Goal: Information Seeking & Learning: Check status

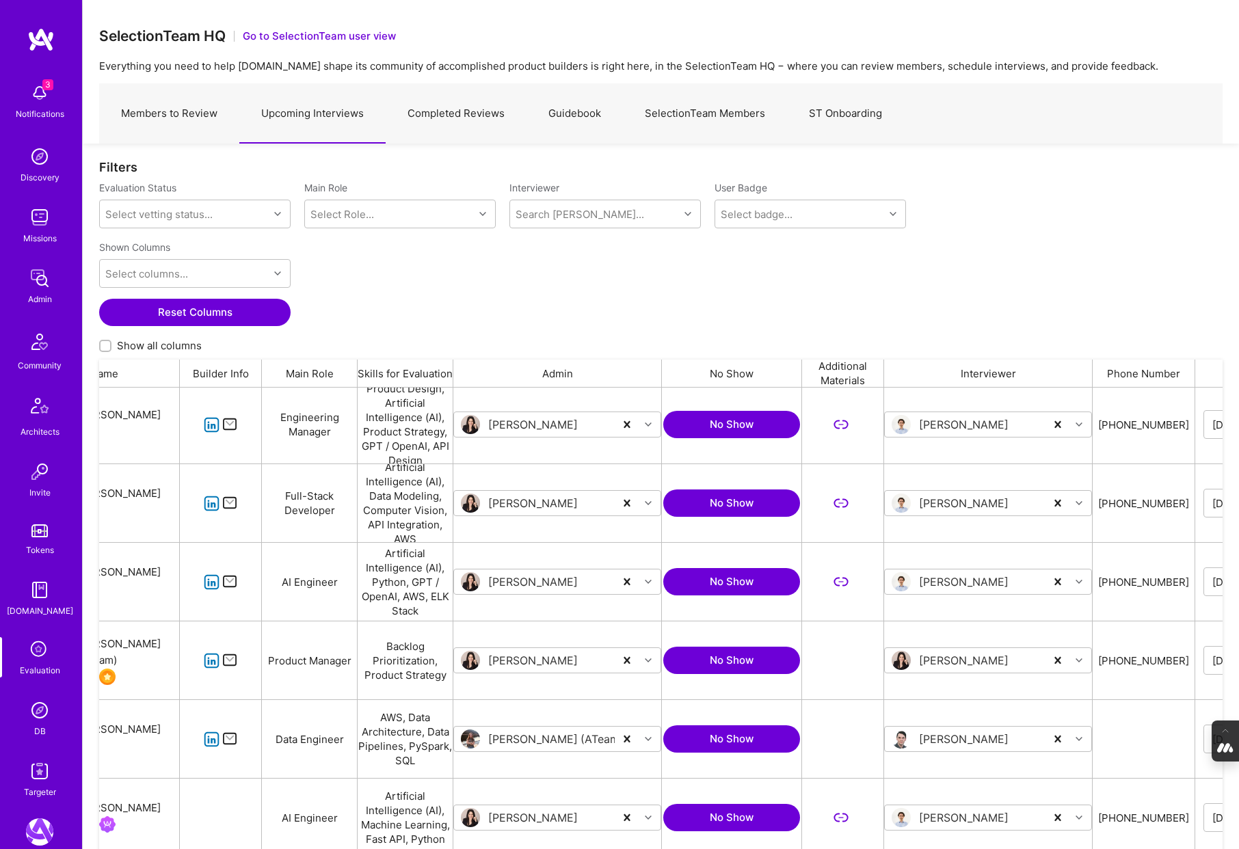
click at [455, 109] on link "Completed Reviews" at bounding box center [456, 113] width 141 height 59
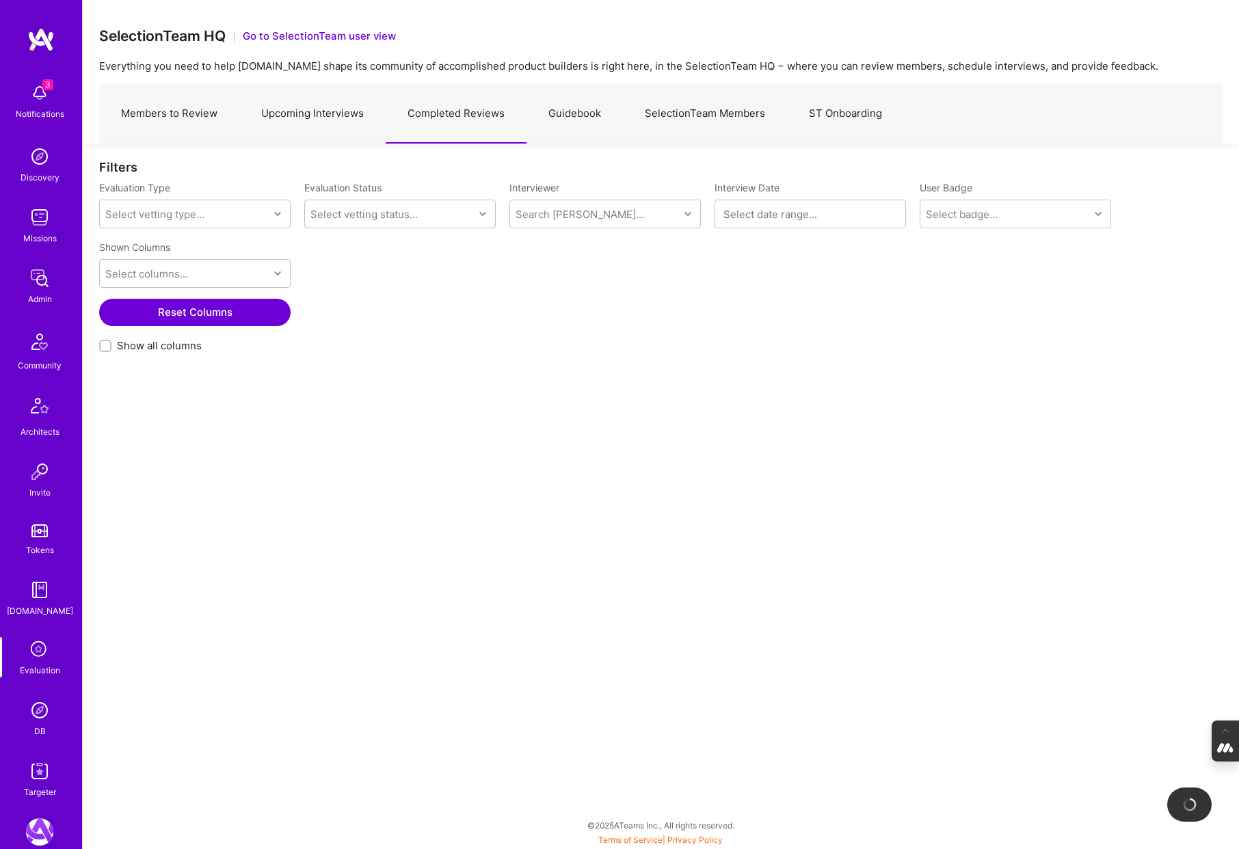
click at [104, 346] on input "Show all columns" at bounding box center [107, 347] width 10 height 10
checkbox input "true"
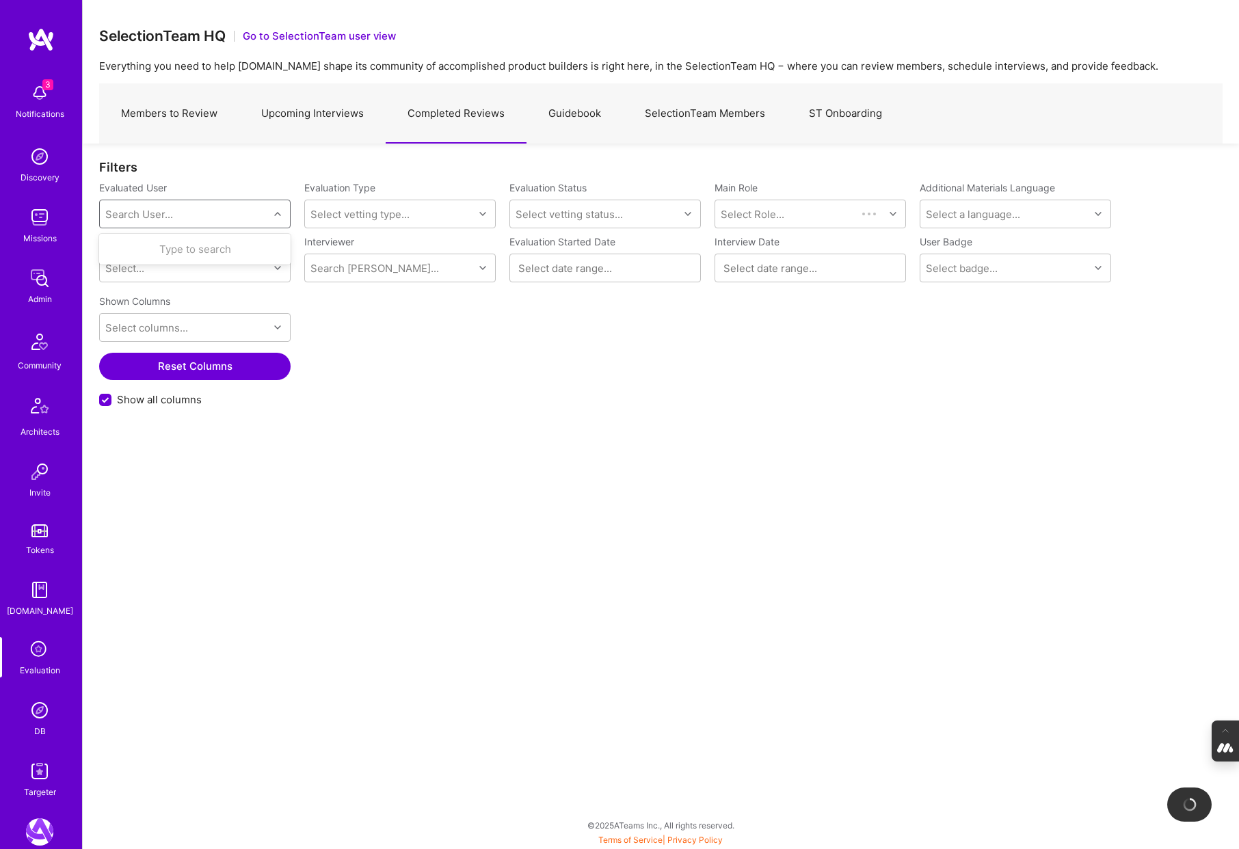
click at [157, 211] on div "Search User..." at bounding box center [139, 214] width 68 height 14
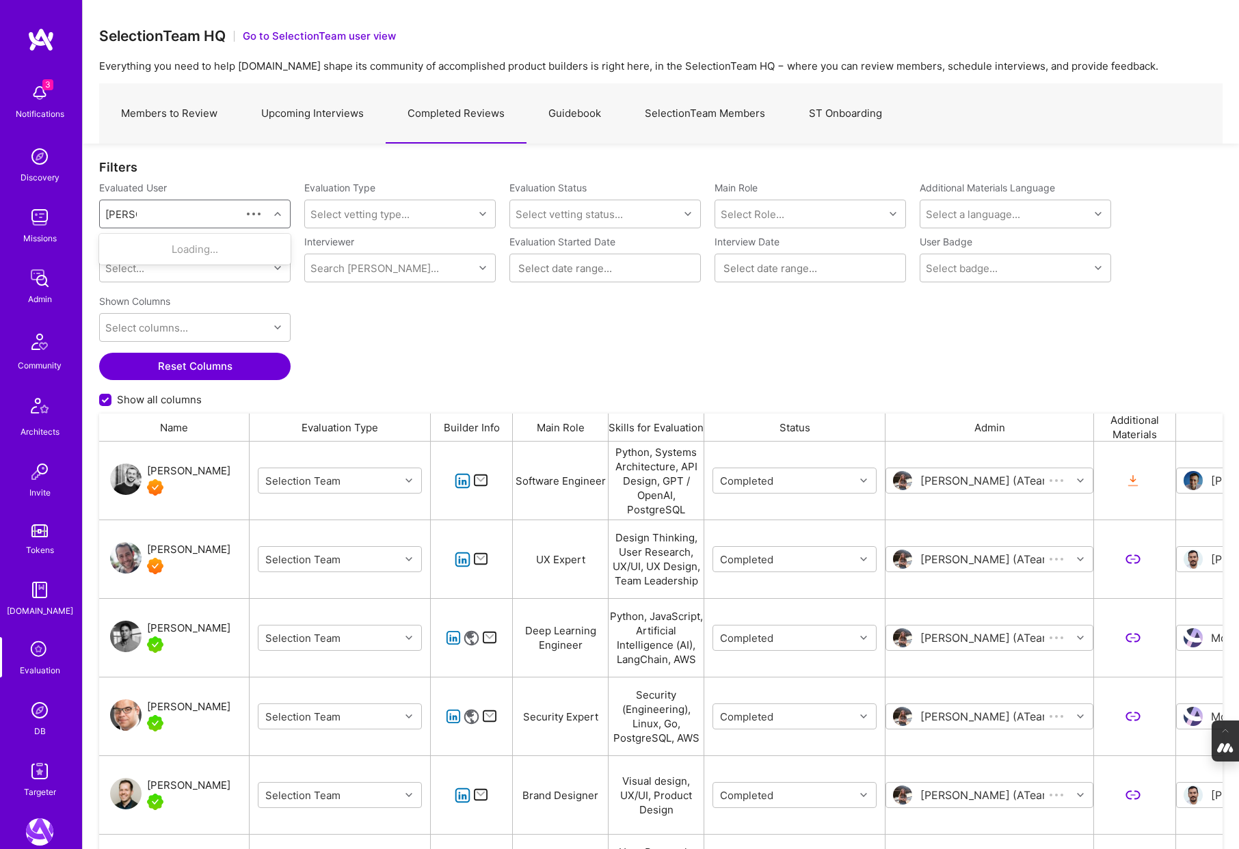
scroll to position [706, 1123]
type input "adrian wolny"
click at [187, 296] on div "wolny101@gmail.com" at bounding box center [212, 303] width 139 height 14
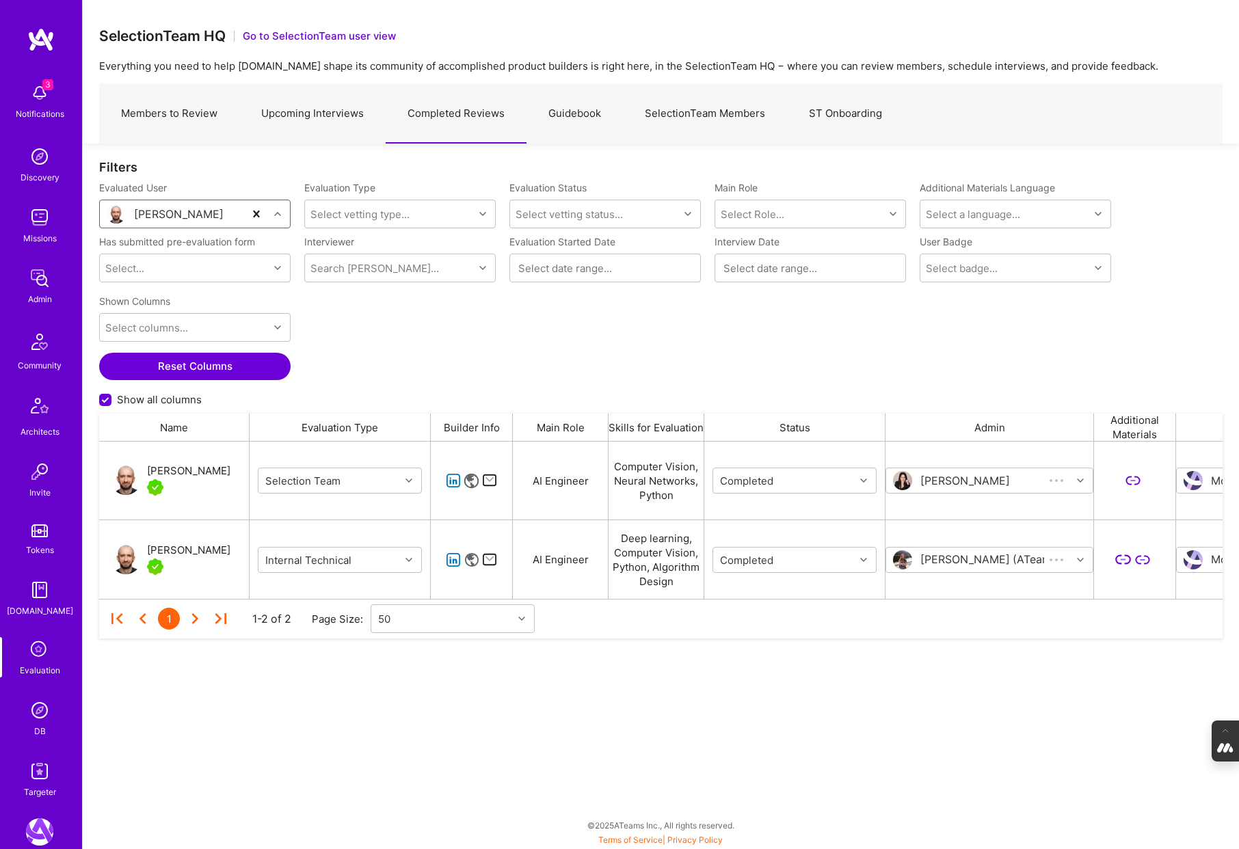
scroll to position [157, 1123]
click at [408, 479] on icon "grid" at bounding box center [408, 480] width 7 height 7
click at [360, 568] on div "Internal Technical" at bounding box center [340, 565] width 164 height 25
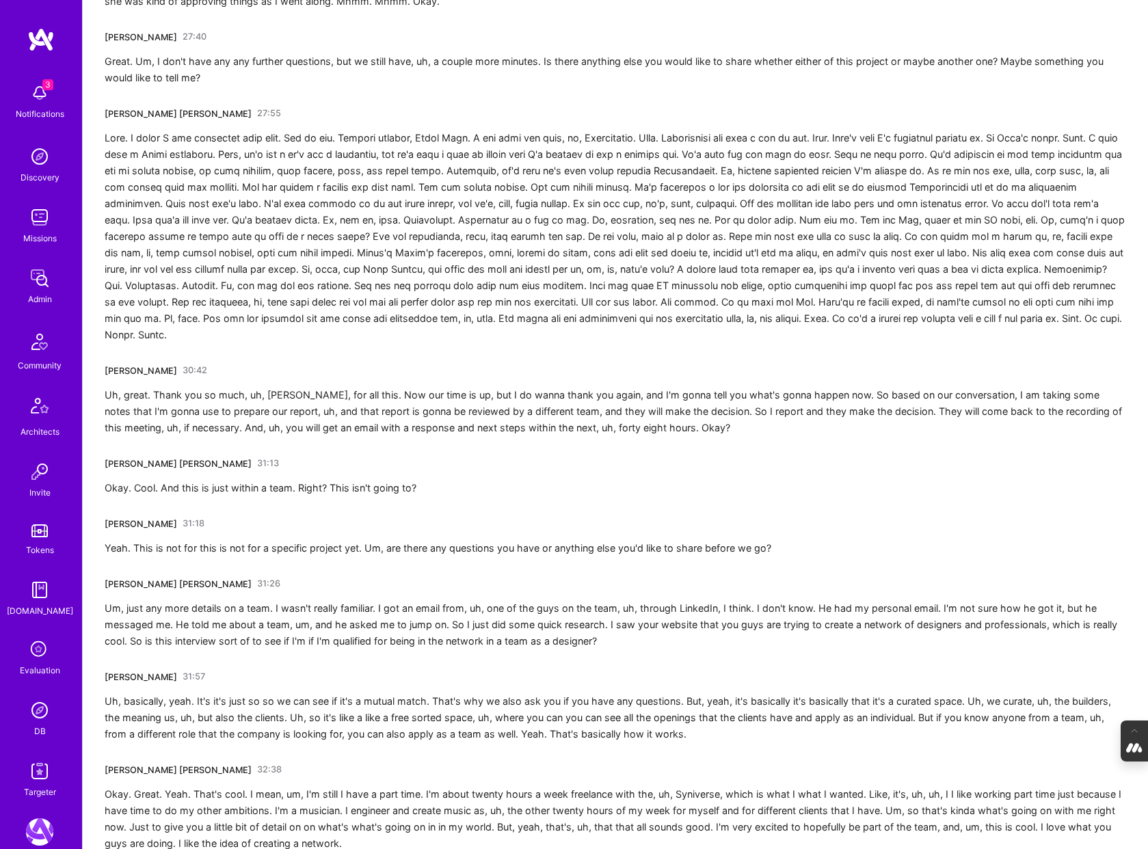
scroll to position [5438, 0]
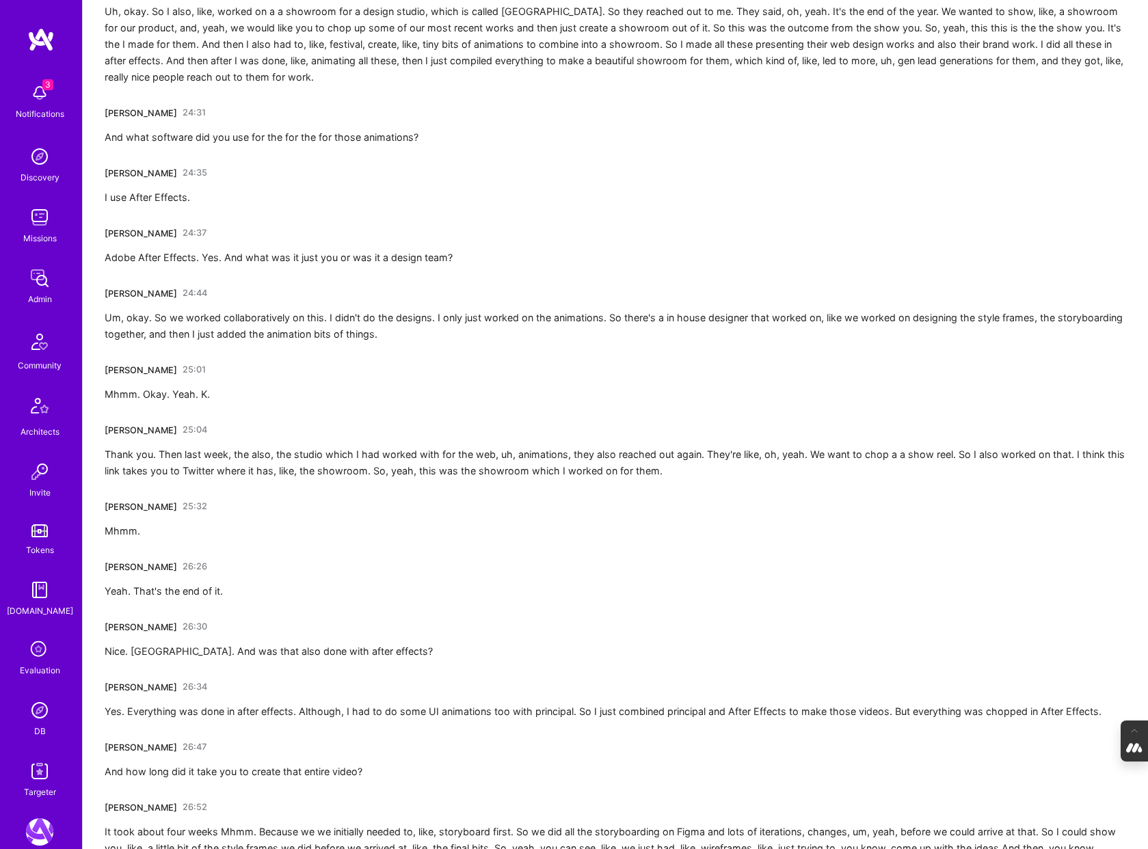
scroll to position [4645, 0]
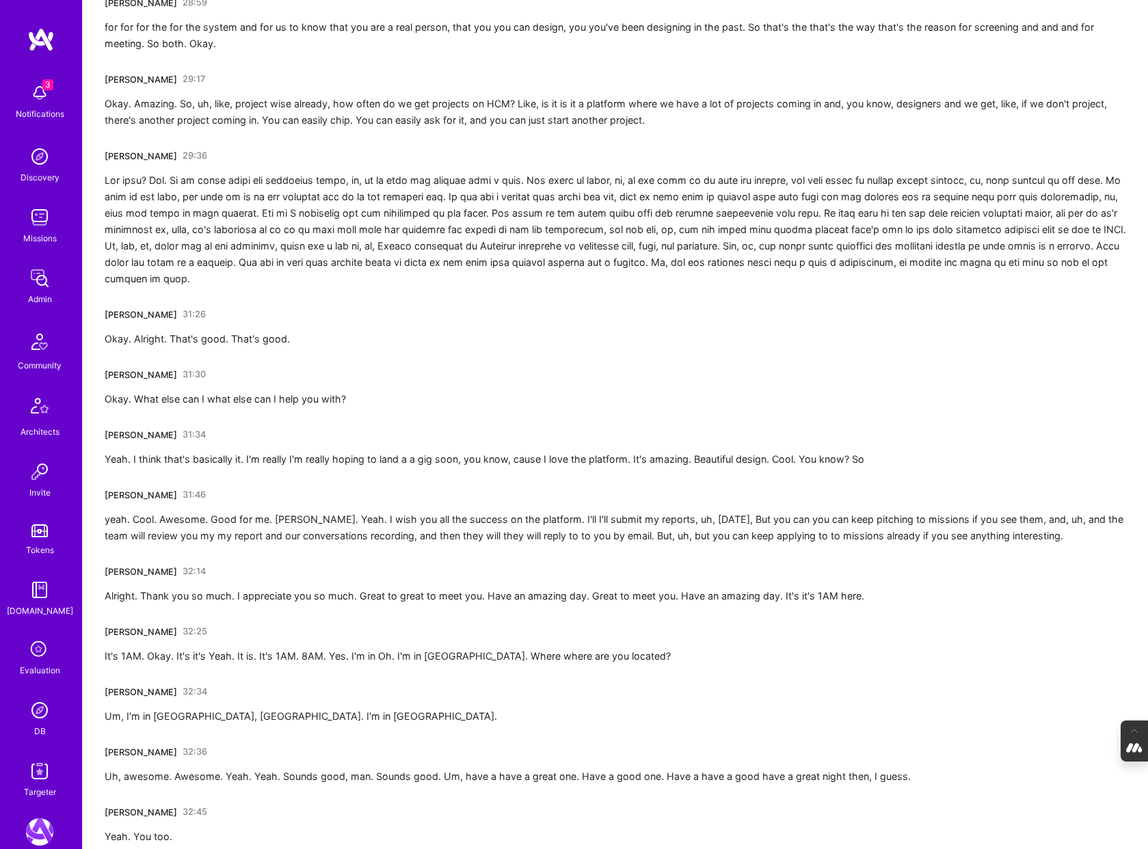
scroll to position [4579, 0]
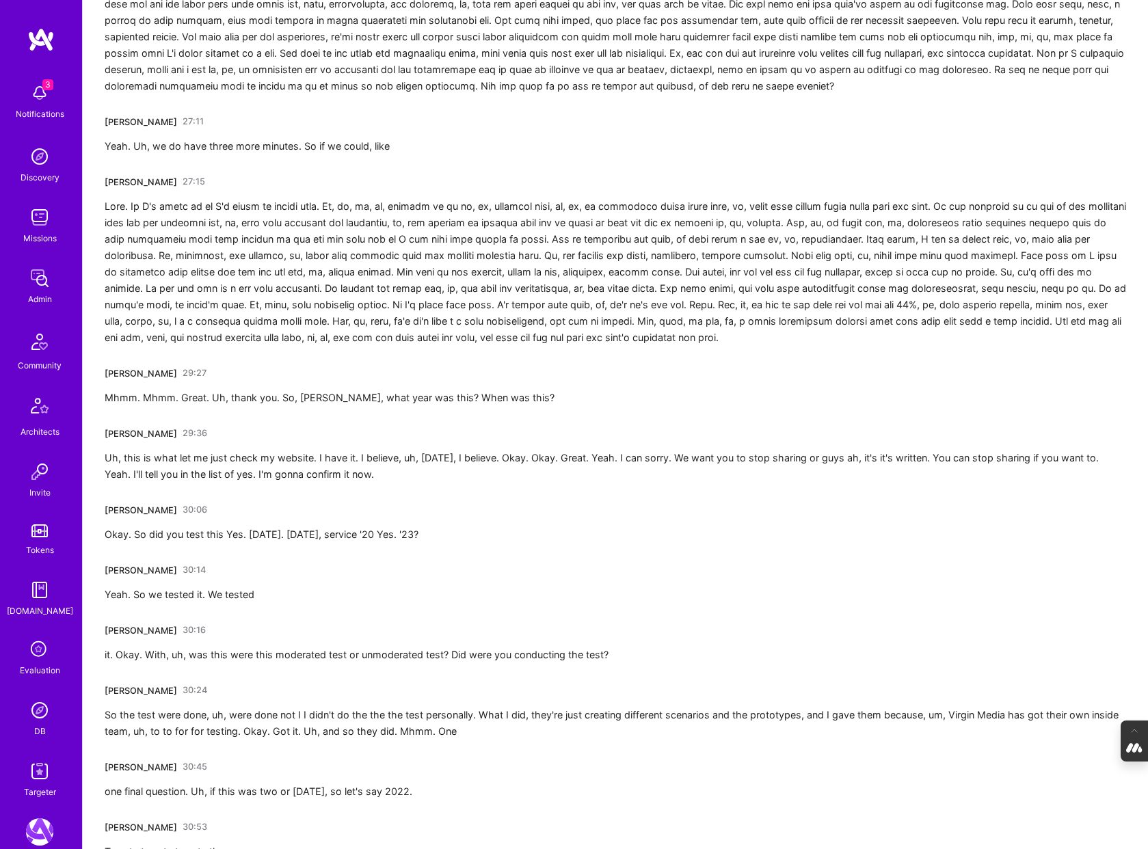
scroll to position [5077, 0]
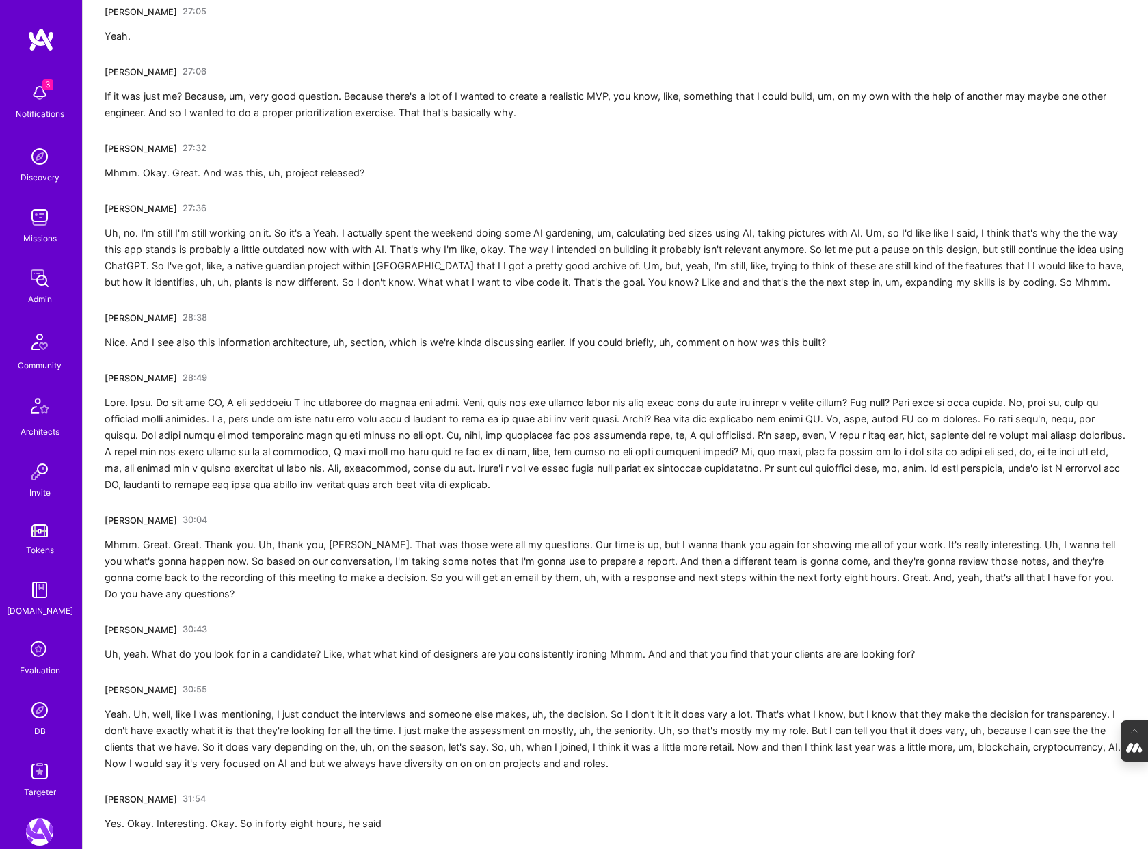
scroll to position [4399, 0]
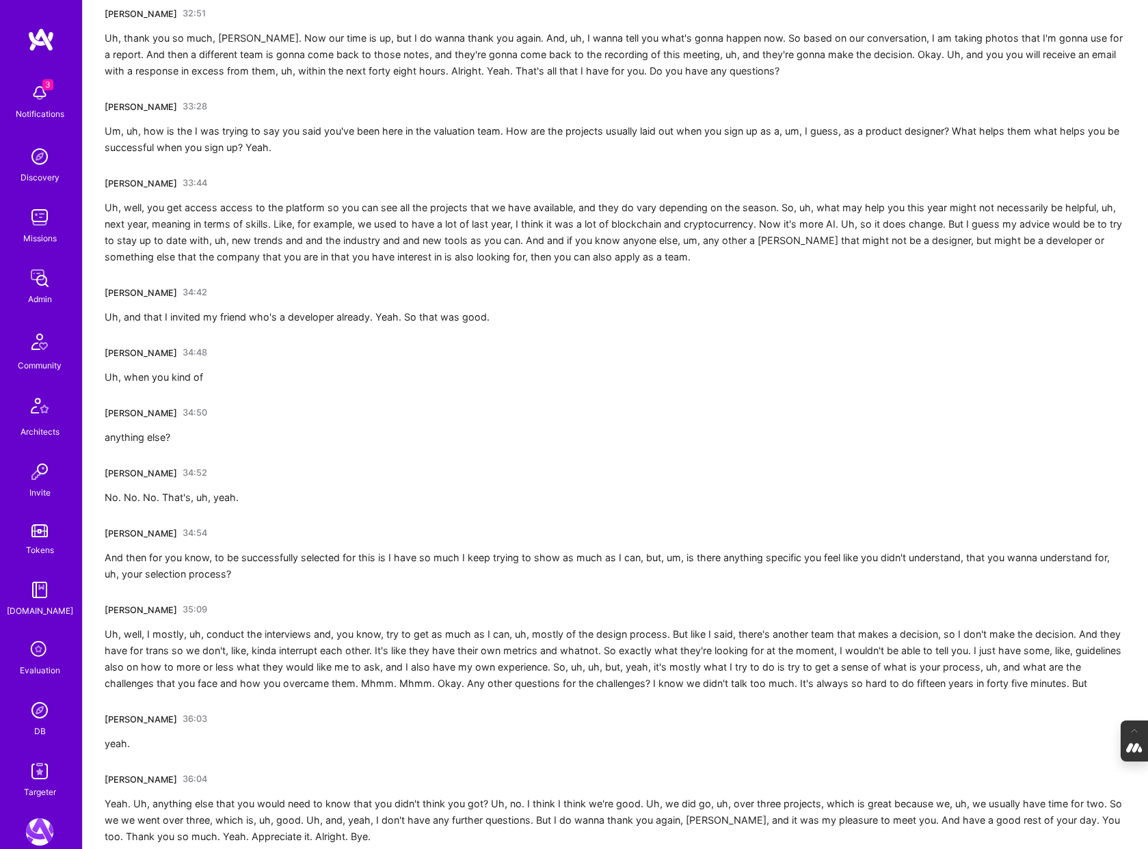
scroll to position [4744, 0]
